Goal: Check status: Check status

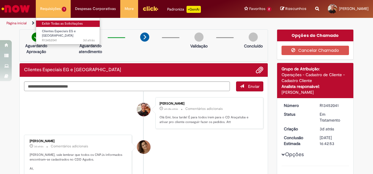
click at [64, 22] on link "Exibir Todas as Solicitações" at bounding box center [68, 24] width 65 height 6
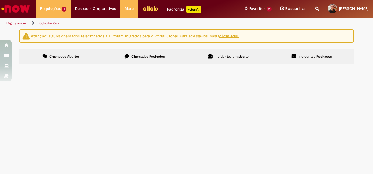
click at [0, 0] on td "R13452041" at bounding box center [0, 0] width 0 height 0
click at [0, 0] on span "R13452041" at bounding box center [0, 0] width 0 height 0
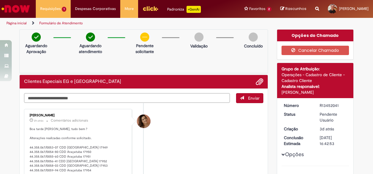
click at [83, 95] on textarea "Digite sua mensagem aqui..." at bounding box center [127, 98] width 206 height 10
type textarea "**********"
click at [245, 99] on button "Enviar" at bounding box center [249, 98] width 27 height 10
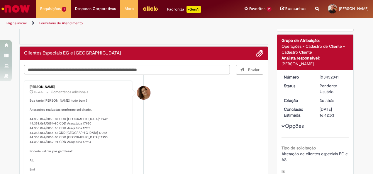
scroll to position [29, 0]
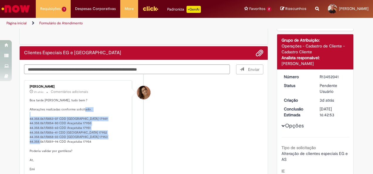
drag, startPoint x: 91, startPoint y: 142, endPoint x: 24, endPoint y: 117, distance: 71.1
click at [26, 117] on div "[PERSON_NAME] 2h atrás 2 horas atrás Comentários adicionais Boa tarde [PERSON_N…" at bounding box center [78, 128] width 104 height 93
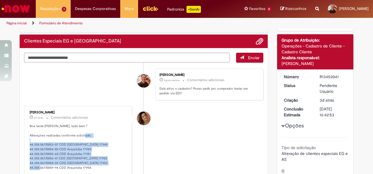
copy p "44.358.067/0053-07 CDD Araçatuba 17949 44.358.067/0054-80 CDD Araçatuba 17950 4…"
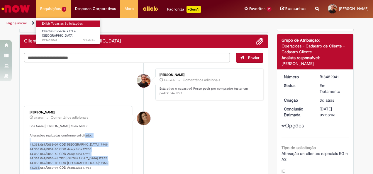
click at [69, 24] on link "Exibir Todas as Solicitações" at bounding box center [68, 24] width 65 height 6
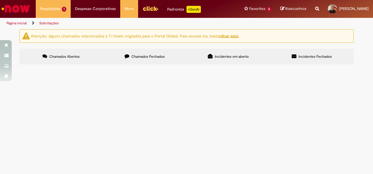
click at [227, 60] on label "Incidentes em aberto" at bounding box center [229, 57] width 84 height 16
click at [296, 51] on label "Incidentes Fechados" at bounding box center [312, 57] width 84 height 16
click at [145, 49] on label "Chamados Fechados" at bounding box center [145, 57] width 84 height 16
click at [0, 0] on td "Notei que os descontos no meu último pagamento vieram muito acima dos demais me…" at bounding box center [0, 0] width 0 height 0
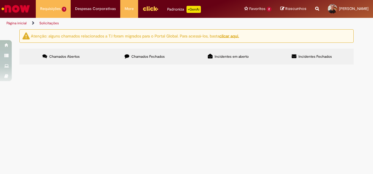
click at [0, 0] on td "Solicito abertura da nova loja da Rede Tauste." at bounding box center [0, 0] width 0 height 0
click at [0, 0] on span "Solicito abertura da nova loja da Rede Tauste." at bounding box center [0, 0] width 0 height 0
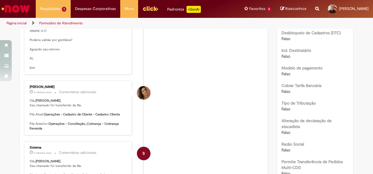
scroll to position [298, 0]
drag, startPoint x: 77, startPoint y: 80, endPoint x: 105, endPoint y: 81, distance: 27.9
click at [105, 71] on p "Bom dia [PERSON_NAME], tudo bem ? O cadastro foi criado conforme solicitado. CD…" at bounding box center [79, 38] width 98 height 65
copy p "65.897.910/0018-02"
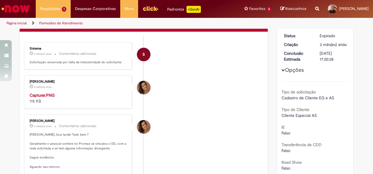
scroll to position [25, 0]
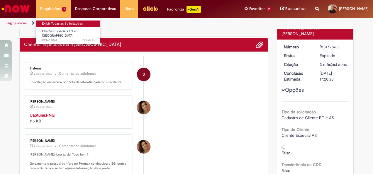
click at [59, 23] on link "Exibir Todas as Solicitações" at bounding box center [68, 24] width 65 height 6
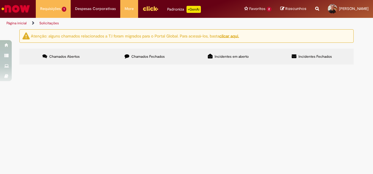
click at [212, 166] on main "Solicitações Atenção: alguns chamados relacionados a T.I foram migrados para o …" at bounding box center [186, 101] width 373 height 145
